Goal: Task Accomplishment & Management: Use online tool/utility

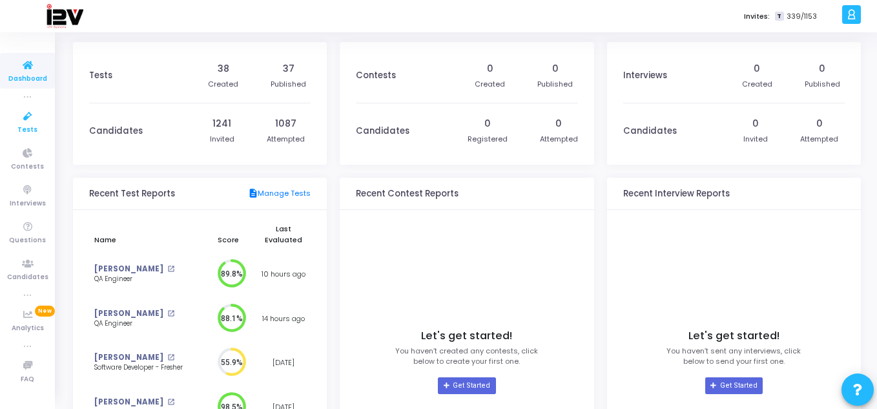
click at [25, 121] on icon at bounding box center [27, 117] width 27 height 16
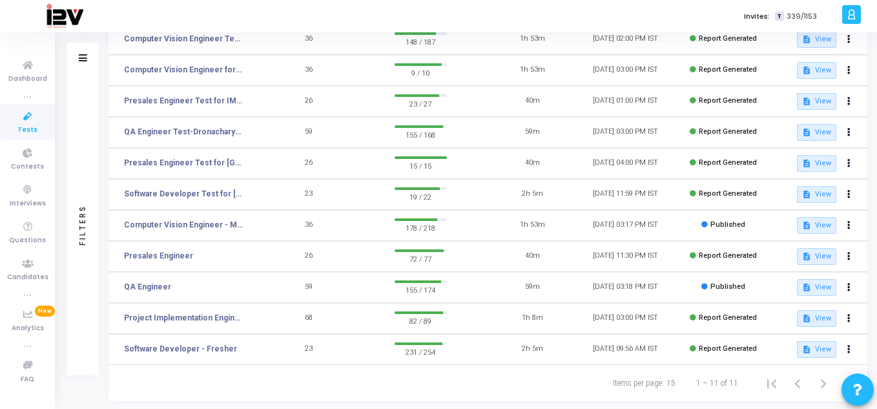
scroll to position [130, 0]
click at [25, 262] on icon at bounding box center [27, 264] width 27 height 16
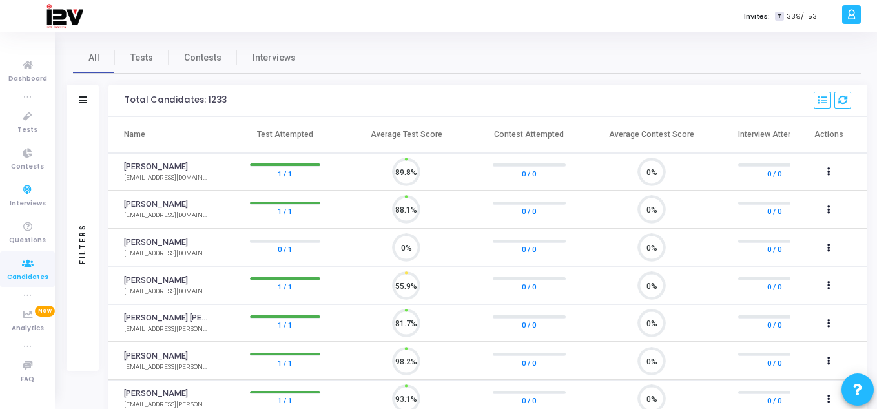
click at [85, 102] on icon at bounding box center [83, 99] width 8 height 7
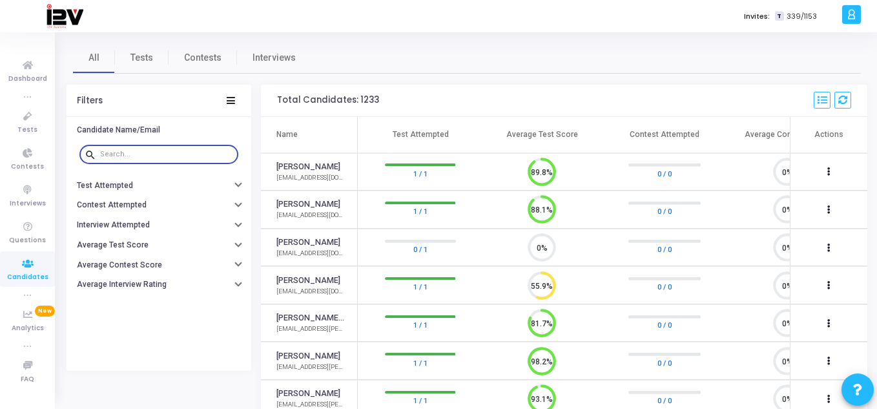
click at [154, 152] on input "text" at bounding box center [166, 155] width 133 height 8
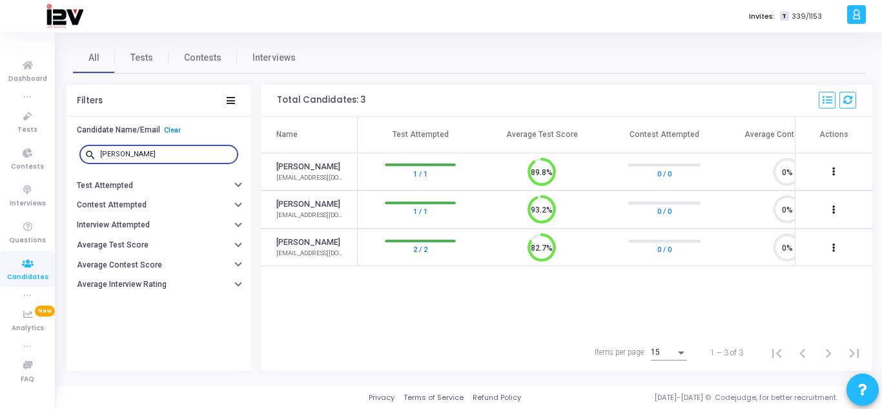
type input "[PERSON_NAME]"
click at [140, 68] on link "Tests" at bounding box center [142, 57] width 54 height 31
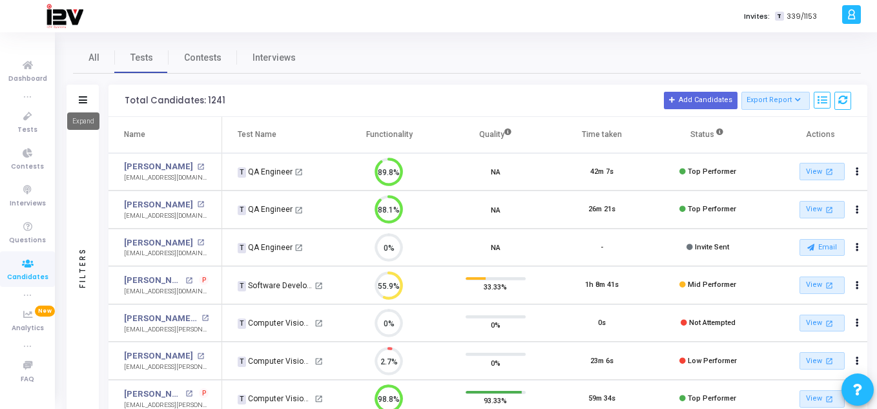
click at [83, 105] on mat-tooltip-component "Expand" at bounding box center [83, 121] width 50 height 36
click at [83, 96] on icon at bounding box center [83, 99] width 8 height 7
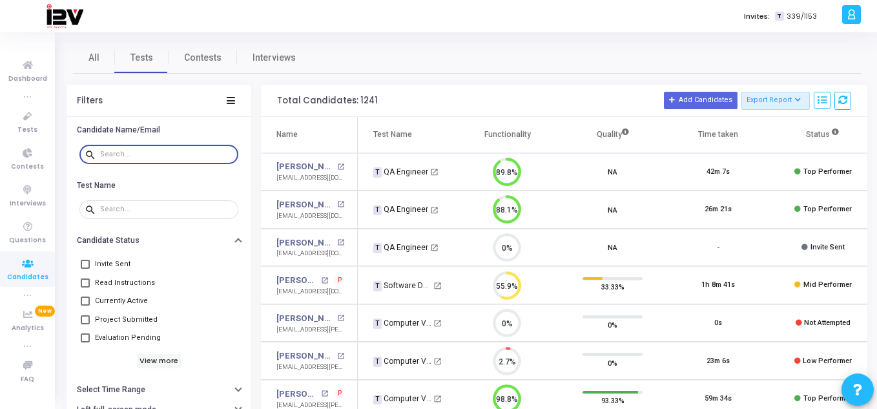
click at [132, 153] on input "text" at bounding box center [166, 155] width 133 height 8
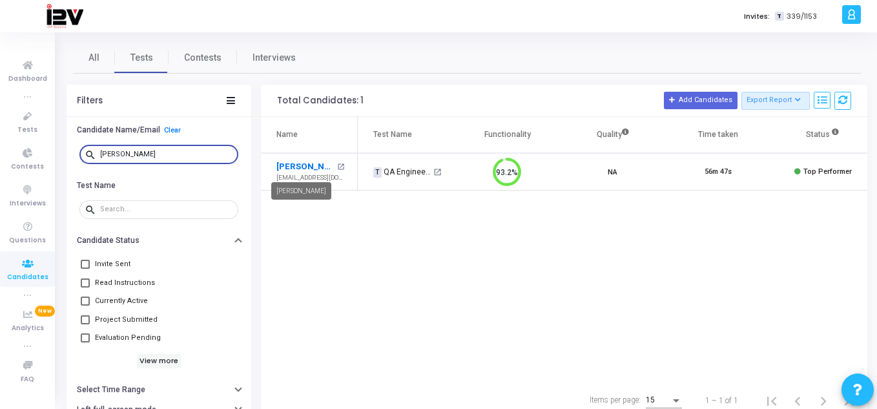
type input "[PERSON_NAME]"
click at [316, 165] on link "[PERSON_NAME]" at bounding box center [304, 166] width 57 height 13
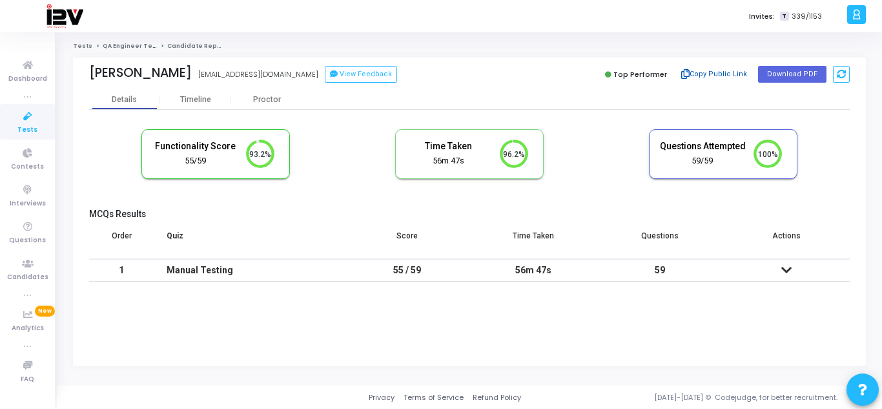
click at [724, 74] on button "Copy Public Link" at bounding box center [715, 74] width 74 height 19
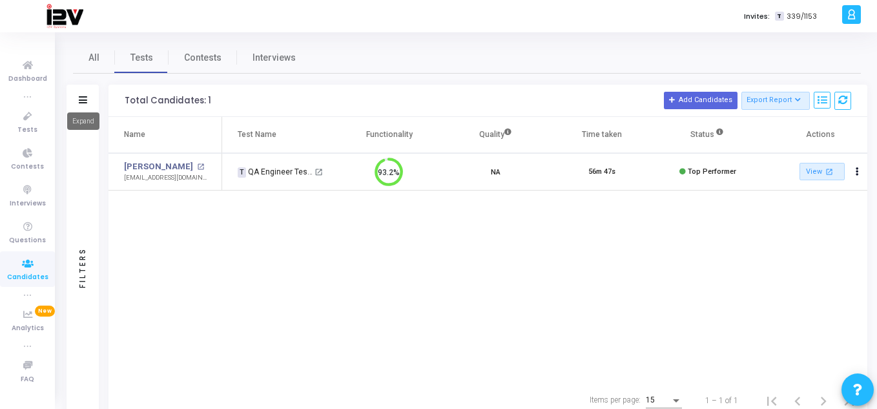
click at [80, 100] on icon at bounding box center [83, 99] width 8 height 7
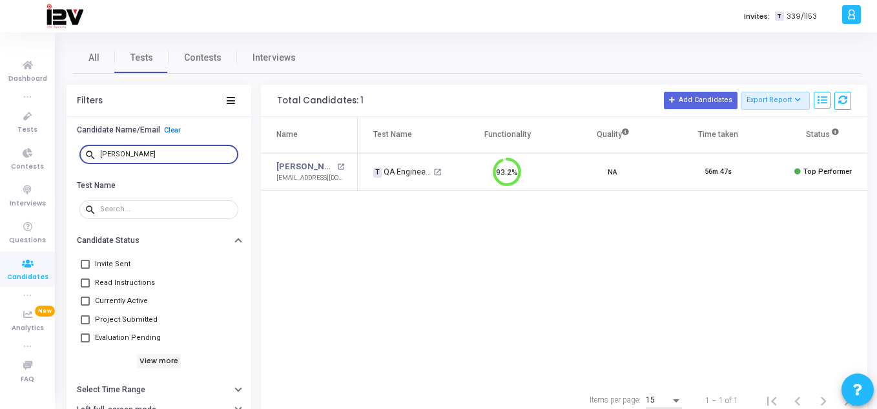
click at [177, 154] on input "[PERSON_NAME]" at bounding box center [166, 155] width 133 height 8
type input "a"
type input "[PERSON_NAME]"
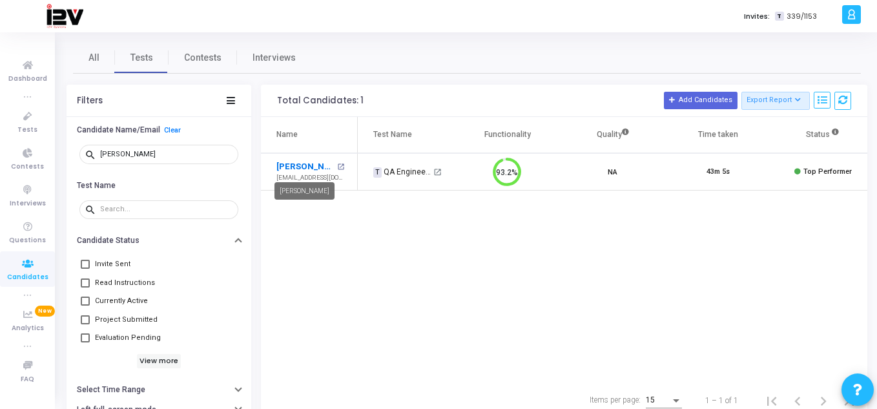
click at [318, 161] on link "[PERSON_NAME]" at bounding box center [304, 166] width 57 height 13
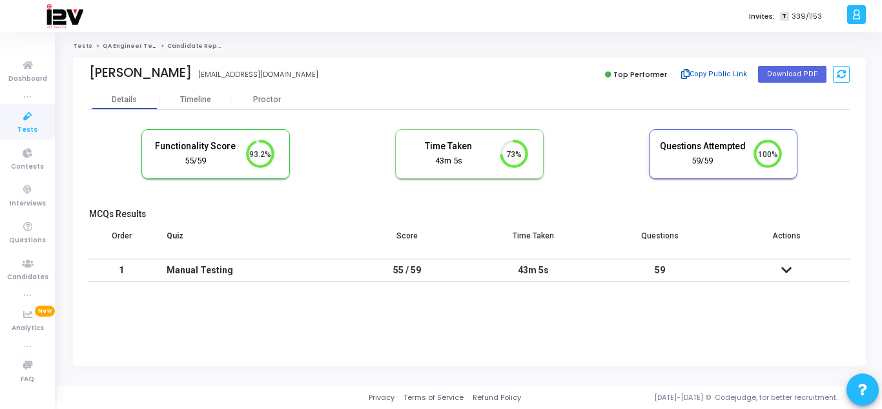
click at [710, 72] on button "Copy Public Link" at bounding box center [715, 74] width 74 height 19
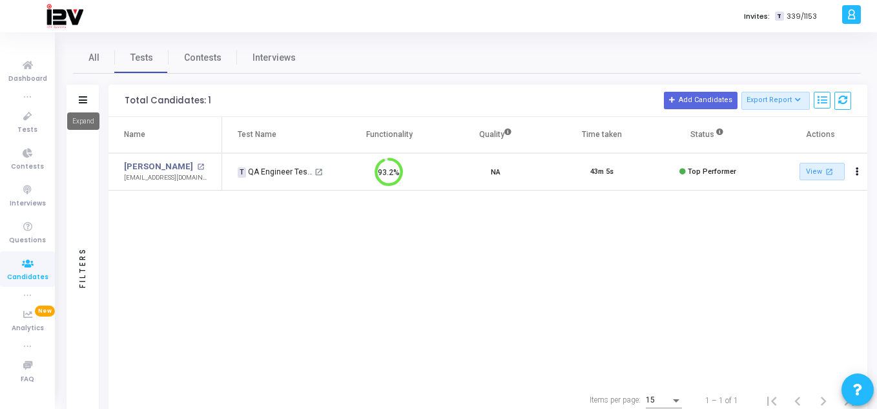
click at [84, 103] on mat-tooltip-component "Expand" at bounding box center [83, 121] width 50 height 36
drag, startPoint x: 84, startPoint y: 103, endPoint x: 79, endPoint y: 96, distance: 9.0
click at [79, 96] on body "</div></div> D [PERSON_NAME] Subscribe to a plan of your choice Settings Accoun…" at bounding box center [438, 204] width 877 height 409
click at [79, 96] on icon at bounding box center [83, 99] width 8 height 7
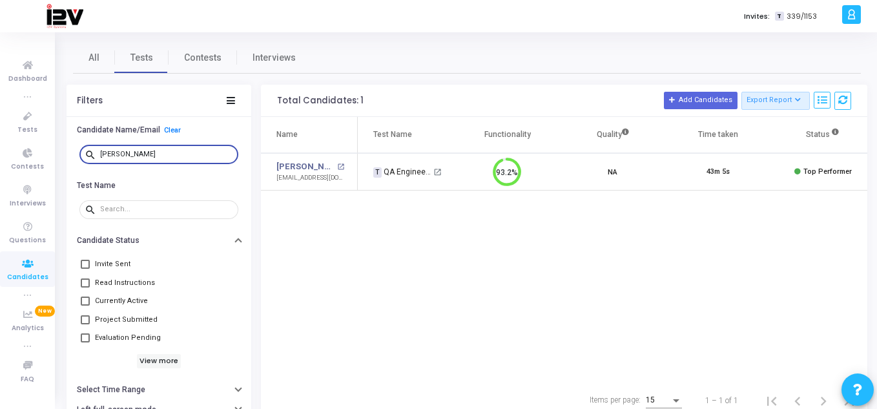
click at [155, 152] on input "[PERSON_NAME]" at bounding box center [166, 155] width 133 height 8
type input "M"
type input "[PERSON_NAME]"
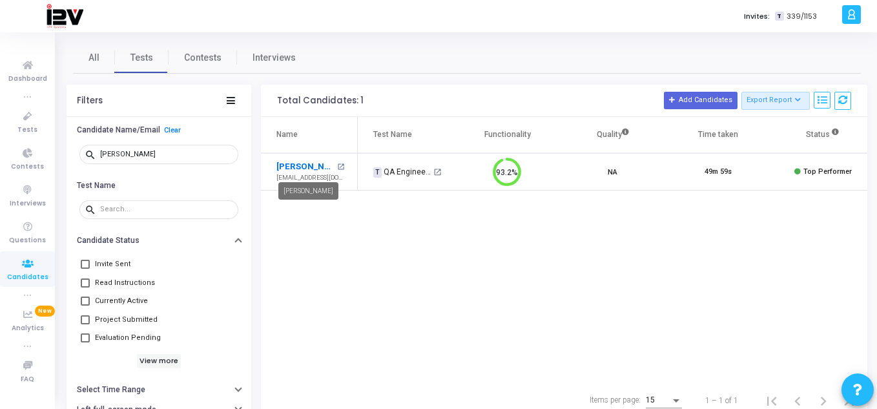
click at [316, 163] on link "[PERSON_NAME]" at bounding box center [304, 166] width 57 height 13
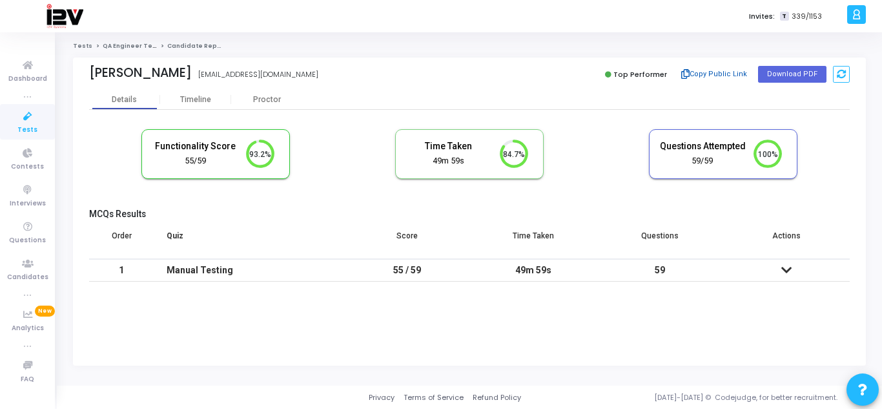
click at [705, 73] on button "Copy Public Link" at bounding box center [715, 74] width 74 height 19
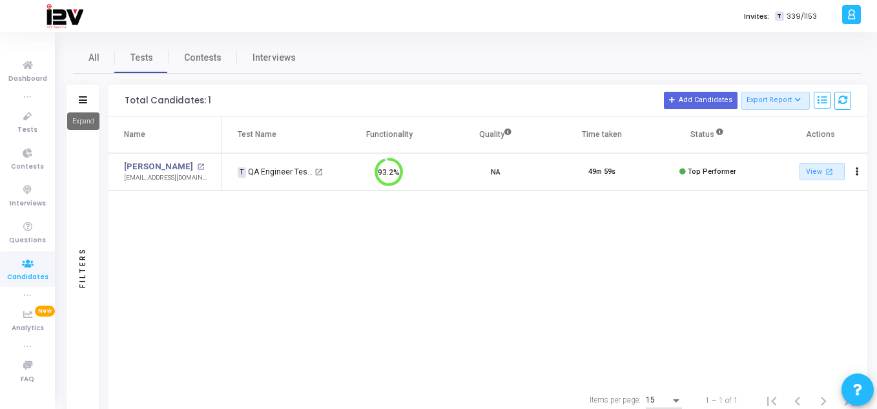
click at [83, 98] on icon at bounding box center [83, 99] width 8 height 7
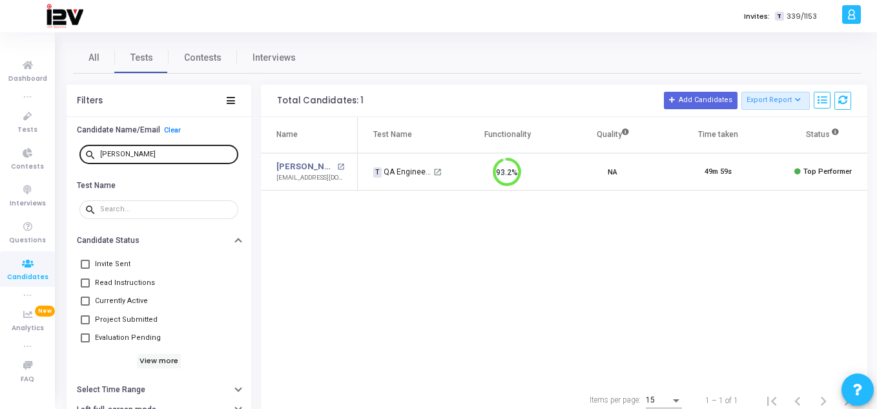
click at [163, 160] on div "[PERSON_NAME]" at bounding box center [166, 153] width 133 height 21
type input "a"
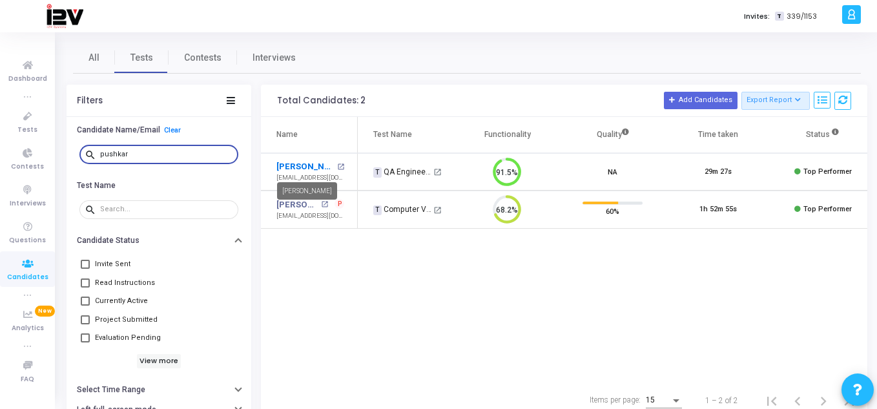
type input "pushkar"
click at [316, 163] on link "[PERSON_NAME]" at bounding box center [304, 166] width 57 height 13
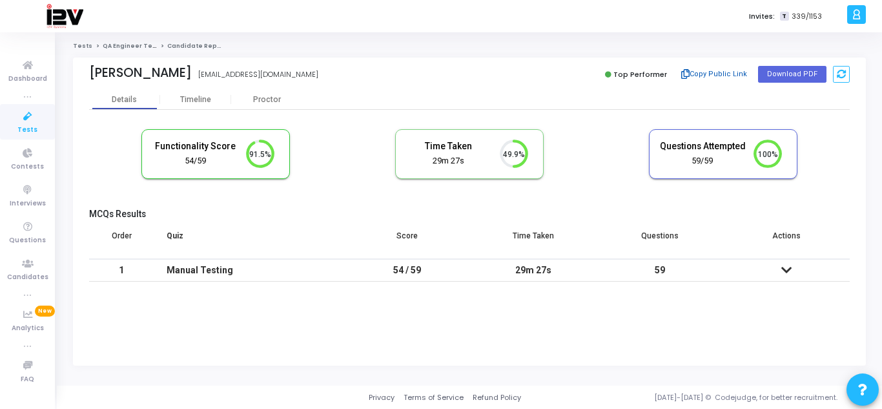
click at [707, 73] on button "Copy Public Link" at bounding box center [715, 74] width 74 height 19
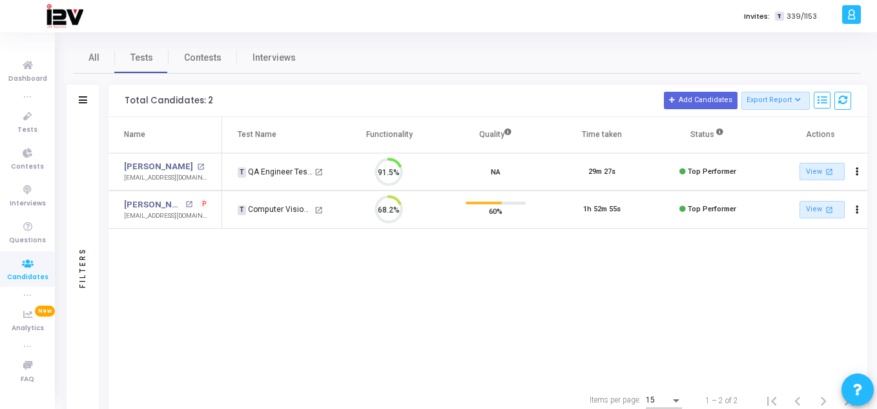
scroll to position [27, 33]
click at [83, 94] on div "Filters" at bounding box center [83, 101] width 32 height 32
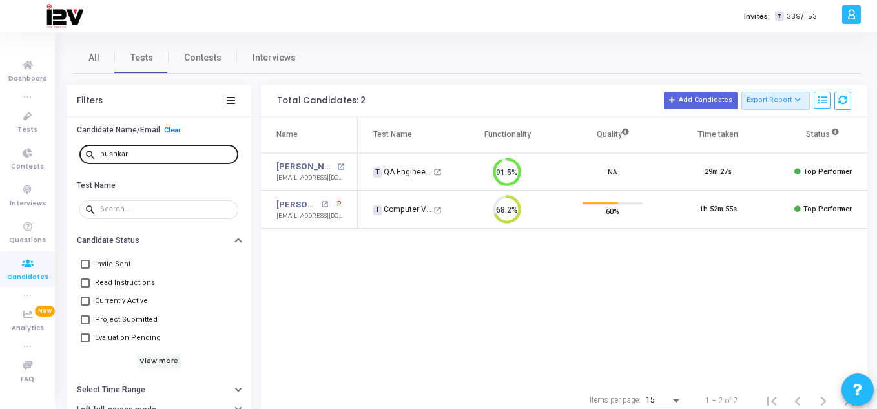
click at [129, 149] on div "pushkar" at bounding box center [166, 153] width 133 height 21
type input "p"
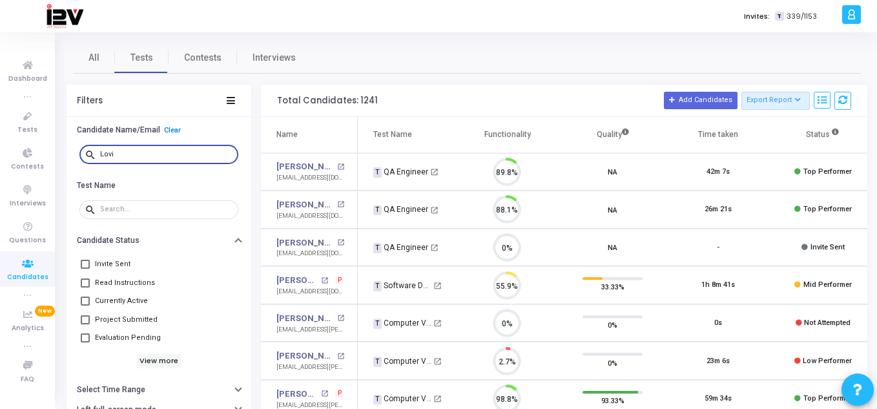
scroll to position [27, 33]
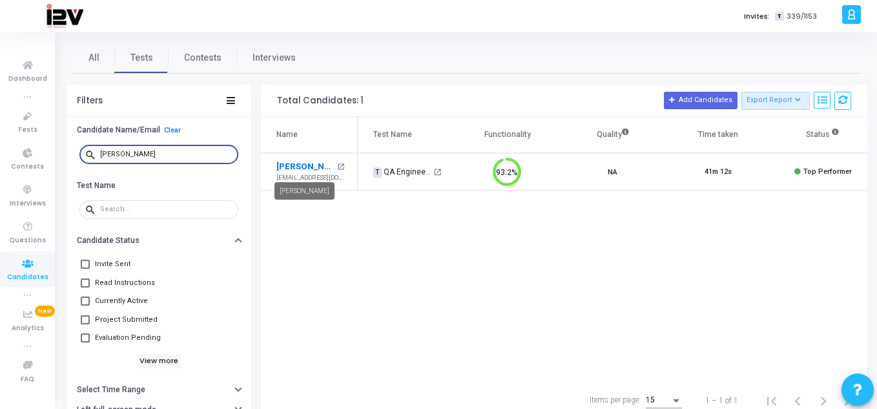
type input "[PERSON_NAME]"
click at [300, 164] on link "[PERSON_NAME]" at bounding box center [304, 166] width 57 height 13
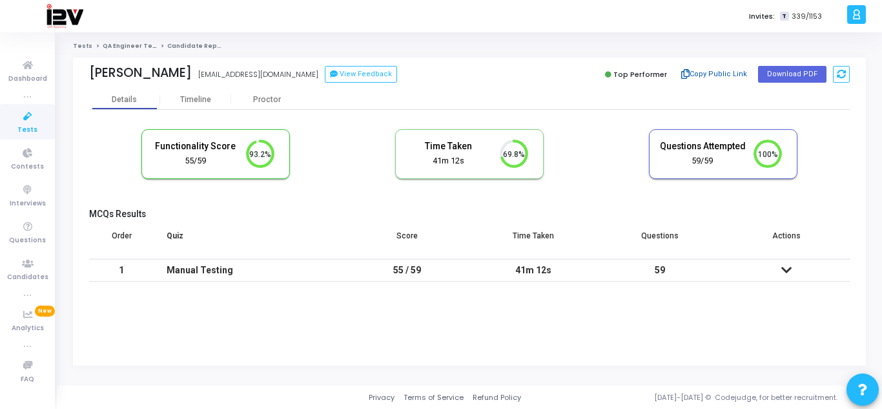
click at [707, 73] on button "Copy Public Link" at bounding box center [715, 74] width 74 height 19
